Goal: Task Accomplishment & Management: Manage account settings

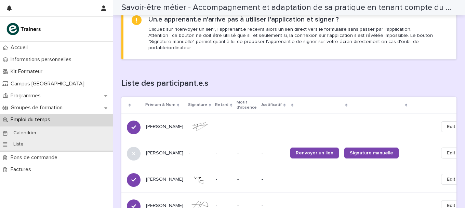
scroll to position [378, 0]
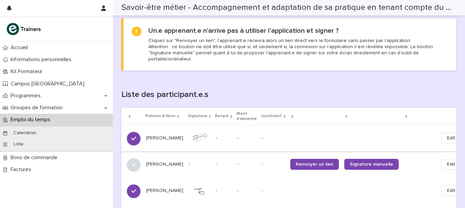
click at [447, 135] on span "Edit" at bounding box center [451, 138] width 9 height 7
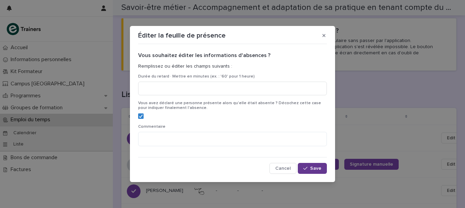
click at [313, 168] on span "Save" at bounding box center [315, 168] width 11 height 5
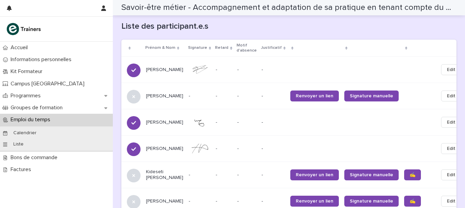
scroll to position [404, 0]
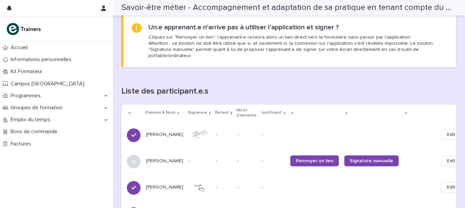
scroll to position [382, 0]
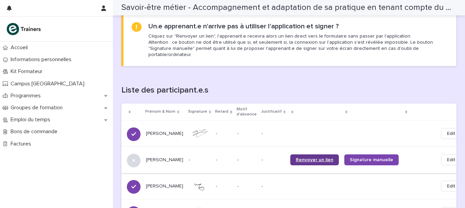
click at [296, 158] on span "Renvoyer un lien" at bounding box center [315, 160] width 38 height 5
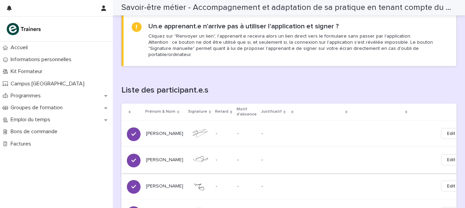
click at [441, 154] on button "Edit" at bounding box center [451, 159] width 20 height 11
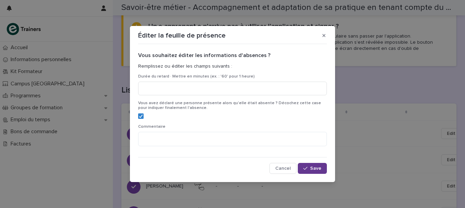
click at [313, 169] on span "Save" at bounding box center [315, 168] width 11 height 5
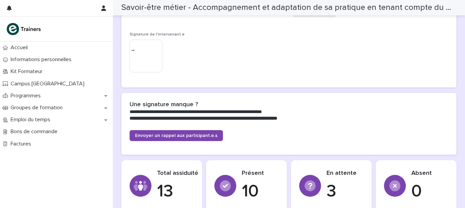
scroll to position [78, 0]
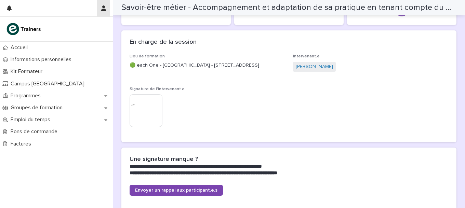
click at [102, 9] on icon "button" at bounding box center [103, 7] width 5 height 5
click at [71, 29] on p "Log Out" at bounding box center [83, 29] width 43 height 12
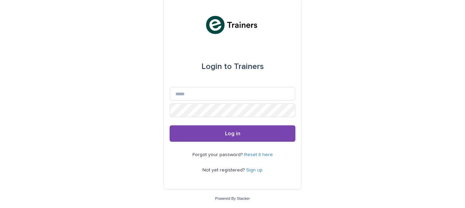
scroll to position [1, 0]
